Goal: Obtain resource: Download file/media

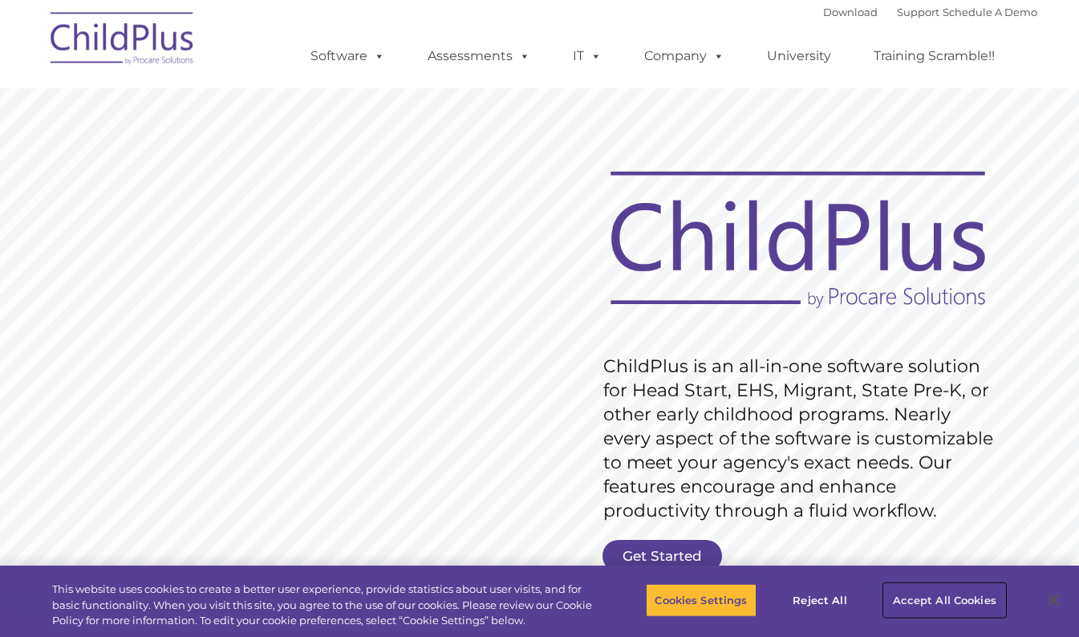
click at [954, 598] on button "Accept All Cookies" at bounding box center [944, 600] width 121 height 34
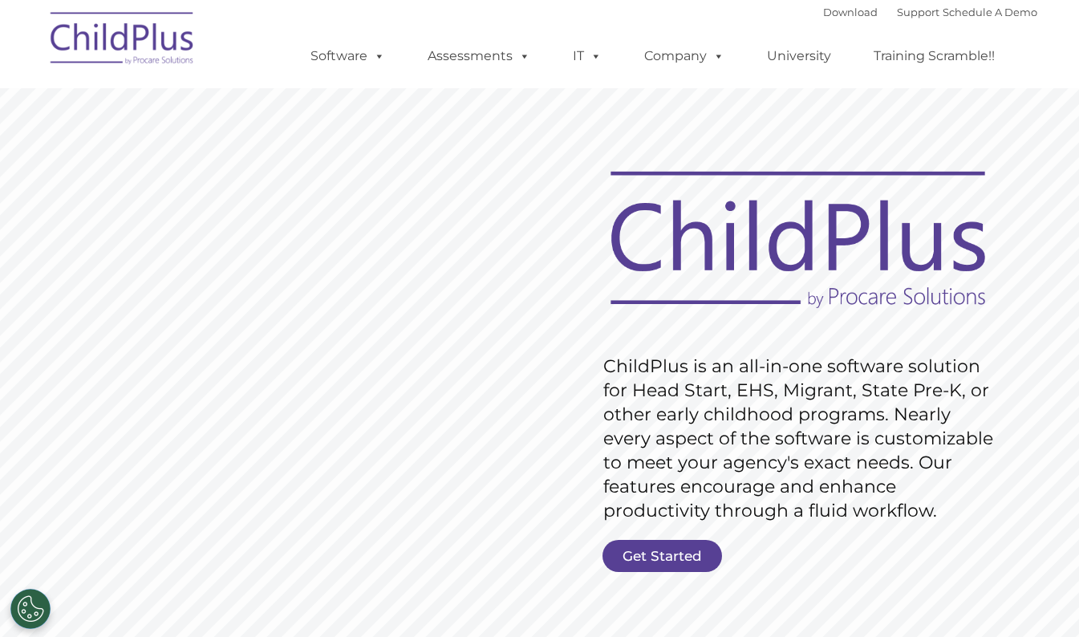
click at [119, 37] on img at bounding box center [123, 41] width 160 height 80
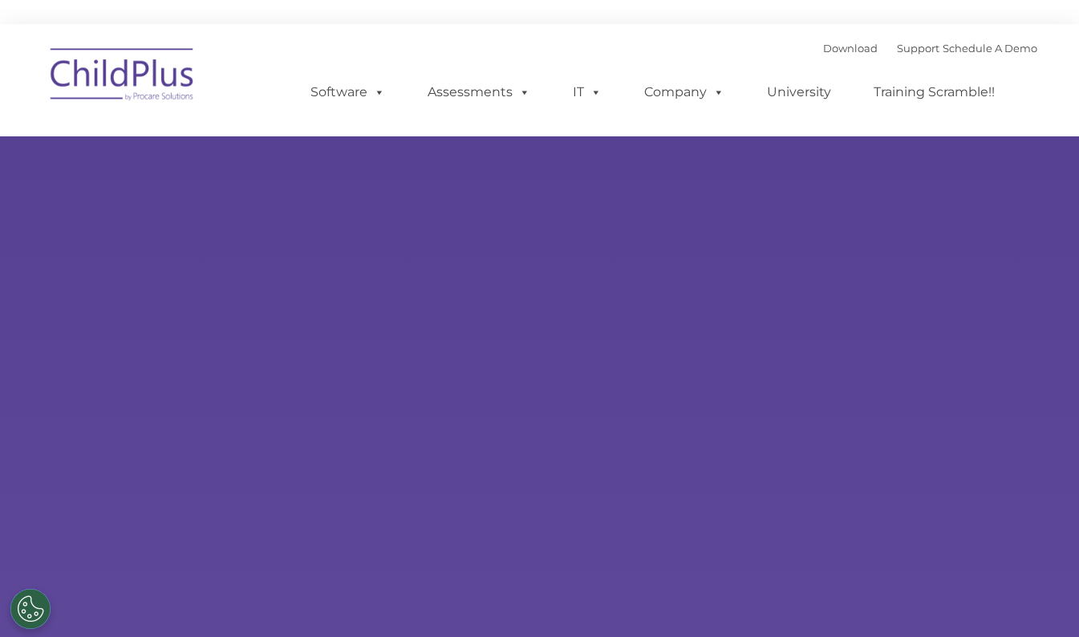
type input ""
select select "MEDIUM"
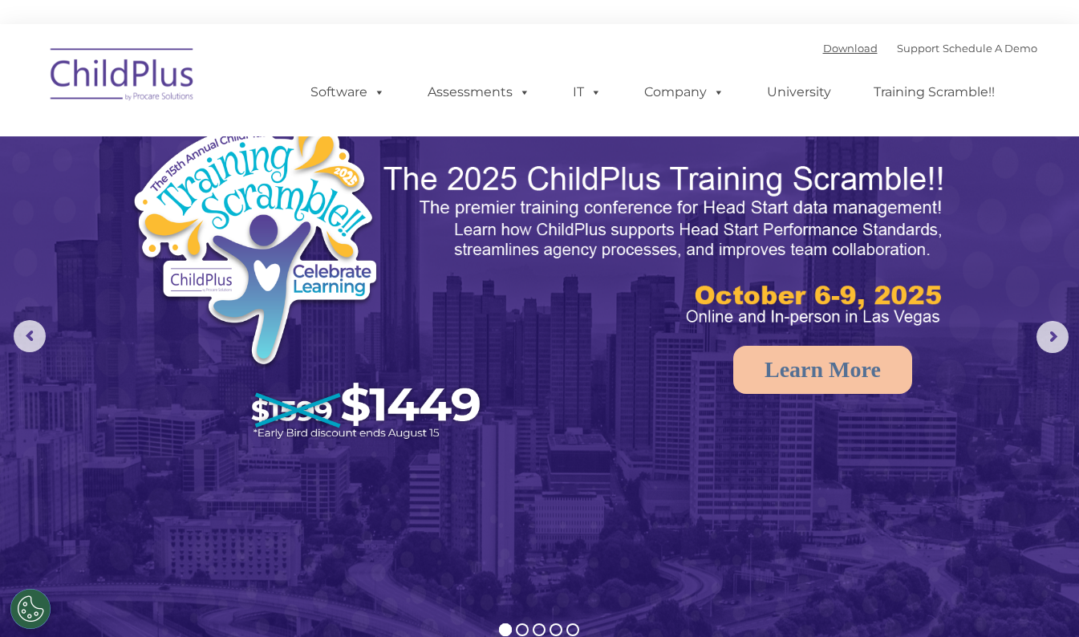
click at [823, 49] on link "Download" at bounding box center [850, 48] width 55 height 13
